Goal: Register for event/course

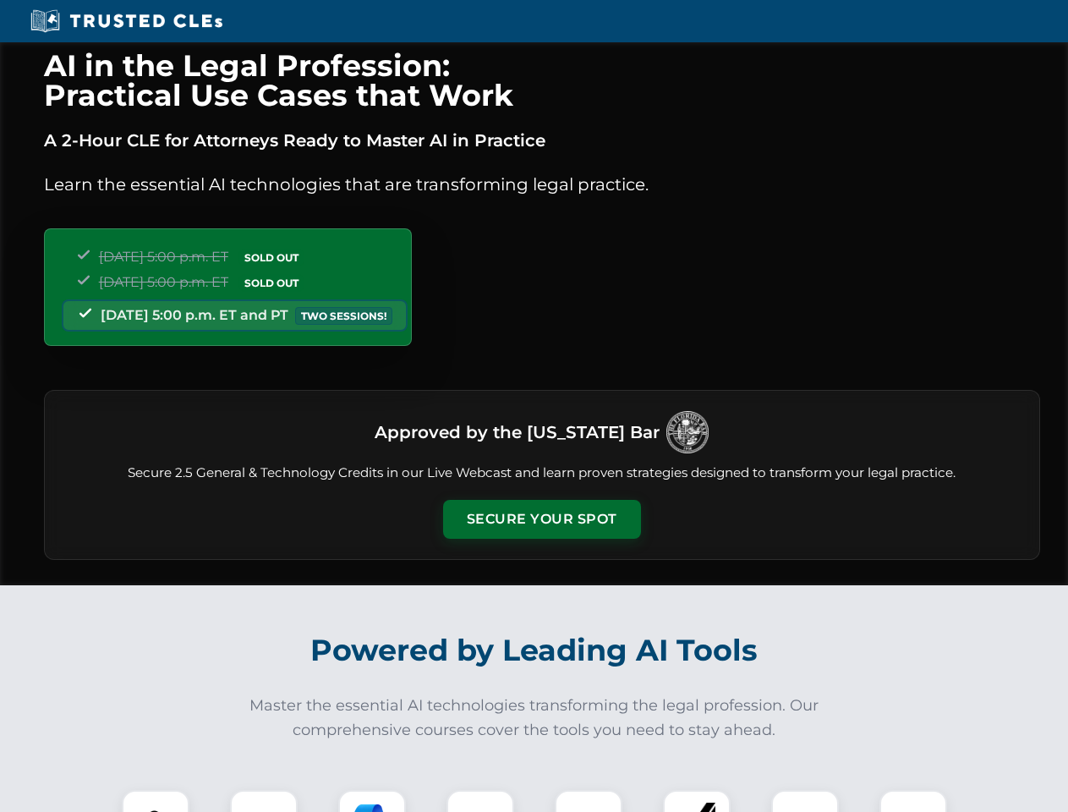
click at [541, 519] on button "Secure Your Spot" at bounding box center [542, 519] width 198 height 39
click at [156, 801] on img at bounding box center [155, 823] width 49 height 49
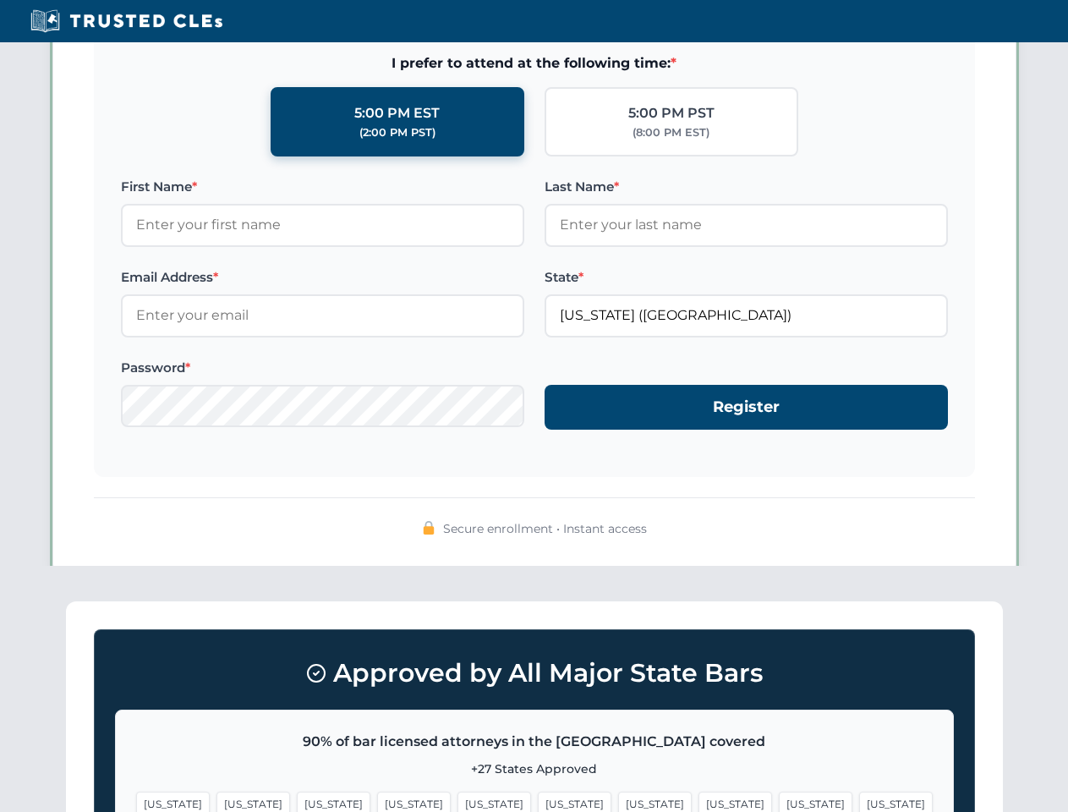
click at [618, 801] on span "[US_STATE]" at bounding box center [655, 803] width 74 height 25
click at [779, 801] on span "[US_STATE]" at bounding box center [816, 803] width 74 height 25
